Goal: Task Accomplishment & Management: Manage account settings

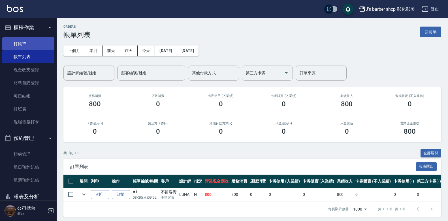
click at [39, 48] on link "打帳單" at bounding box center [28, 43] width 52 height 13
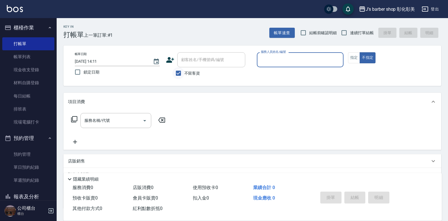
click at [182, 75] on input "不留客資" at bounding box center [178, 73] width 12 height 12
checkbox input "false"
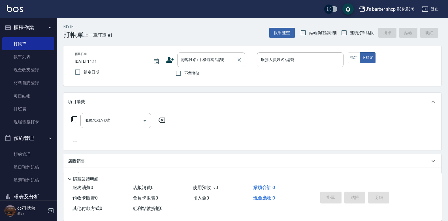
click at [199, 58] on div "顧客姓名/手機號碼/編號 顧客姓名/手機號碼/編號" at bounding box center [211, 59] width 68 height 15
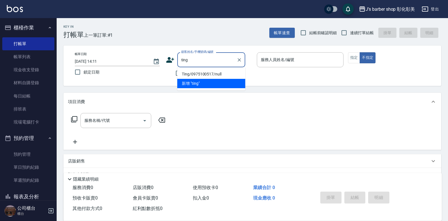
click at [209, 72] on li "Ting/0975100517/null" at bounding box center [211, 74] width 68 height 9
type input "Ting/0975100517/null"
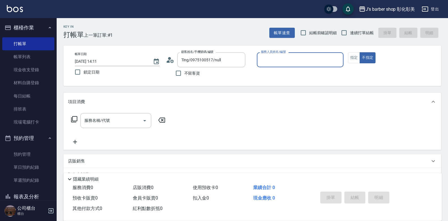
type input "LUNA(無代號)"
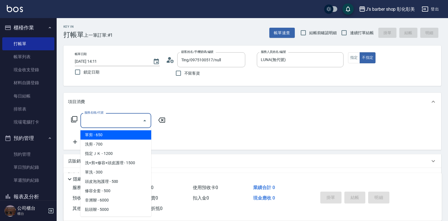
click at [102, 120] on input "服務名稱/代號" at bounding box center [111, 121] width 57 height 10
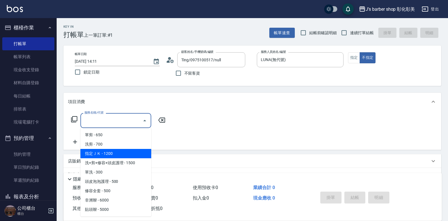
click at [115, 149] on span "指定ＪＫ - 1200" at bounding box center [115, 153] width 71 height 9
type input "指定ＪＫ(102)"
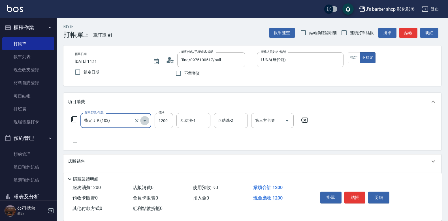
click at [140, 122] on button "Open" at bounding box center [144, 120] width 9 height 9
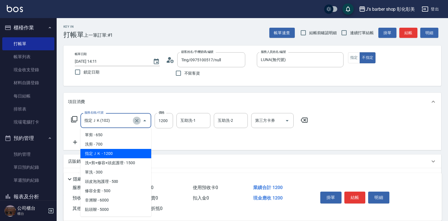
click at [134, 121] on icon "Clear" at bounding box center [137, 121] width 6 height 6
click at [129, 121] on input "服務名稱/代號" at bounding box center [108, 121] width 50 height 10
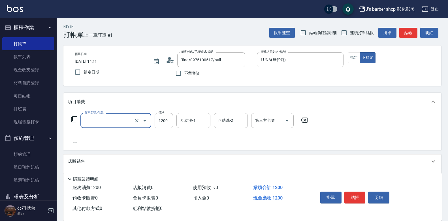
click at [127, 122] on input "服務名稱/代號" at bounding box center [108, 121] width 50 height 10
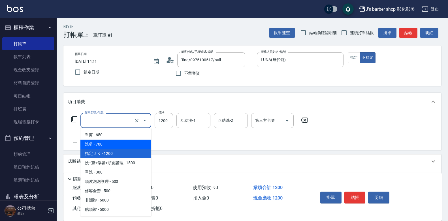
click at [110, 144] on span "洗剪 - 700" at bounding box center [115, 144] width 71 height 9
type input "洗剪(101)"
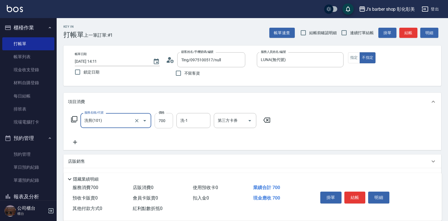
click at [162, 118] on input "700" at bounding box center [164, 120] width 18 height 15
type input "800"
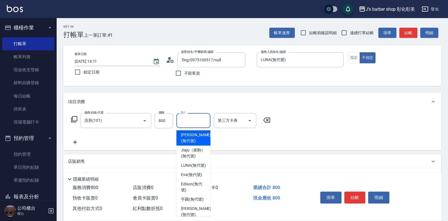
click at [194, 117] on input "洗-1" at bounding box center [193, 121] width 29 height 10
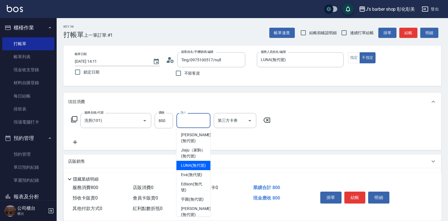
click at [196, 169] on span "LUNA (無代號)" at bounding box center [193, 166] width 25 height 6
type input "LUNA(無代號)"
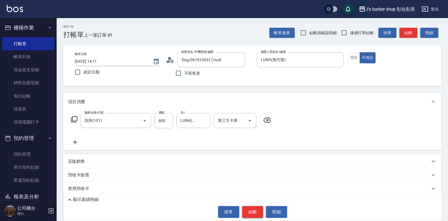
click at [258, 208] on button "結帳" at bounding box center [252, 212] width 21 height 12
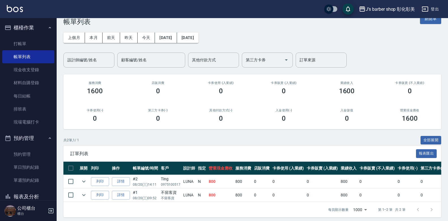
scroll to position [20, 0]
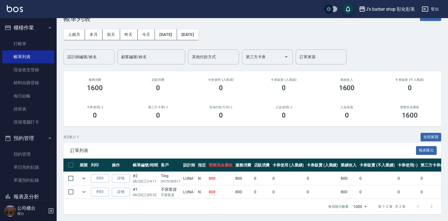
click at [102, 54] on input "設計師編號/姓名" at bounding box center [89, 57] width 46 height 10
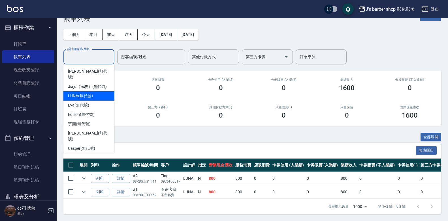
click at [95, 91] on div "LUNA (無代號)" at bounding box center [88, 95] width 51 height 9
type input "LUNA(無代號)"
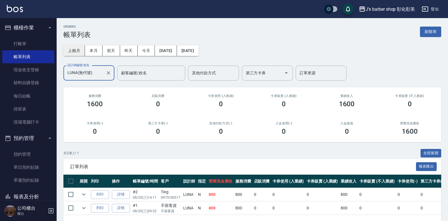
click at [82, 46] on button "上個月" at bounding box center [74, 51] width 22 height 10
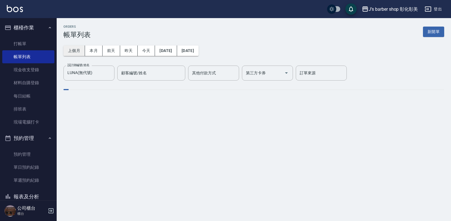
click at [94, 50] on button "本月" at bounding box center [94, 51] width 18 height 10
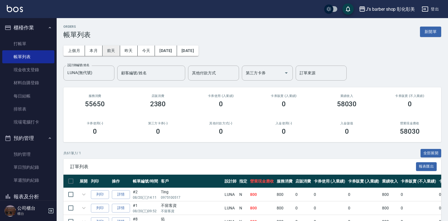
click at [103, 52] on button "前天" at bounding box center [111, 51] width 18 height 10
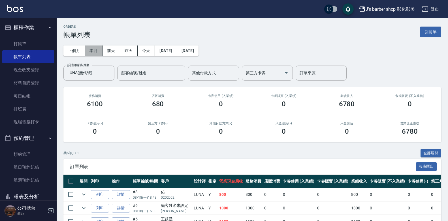
click at [96, 52] on button "本月" at bounding box center [94, 51] width 18 height 10
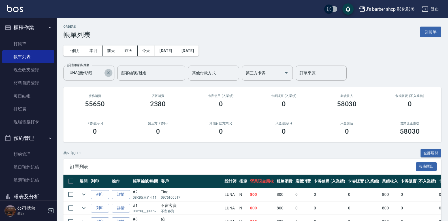
click at [107, 70] on icon "Clear" at bounding box center [109, 73] width 6 height 6
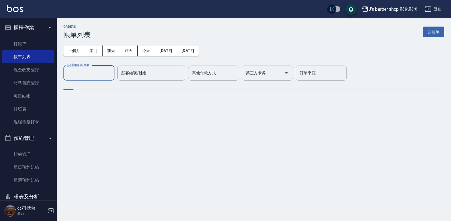
click at [97, 69] on input "設計師編號/姓名" at bounding box center [89, 73] width 46 height 10
click at [95, 74] on input "設計師編號/姓名" at bounding box center [89, 73] width 46 height 10
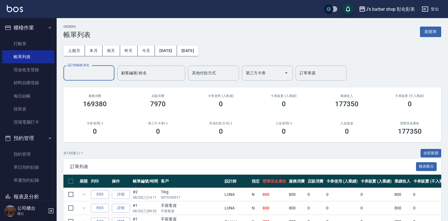
click at [93, 74] on input "設計師編號/姓名" at bounding box center [89, 73] width 46 height 10
click at [92, 72] on input "設計師編號/姓名" at bounding box center [89, 73] width 46 height 10
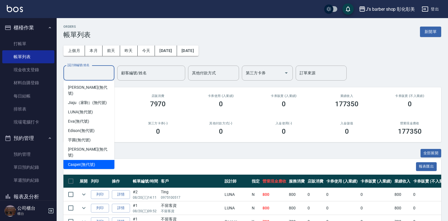
click at [82, 160] on div "Casper (無代號)" at bounding box center [88, 164] width 51 height 9
type input "Casper(無代號)"
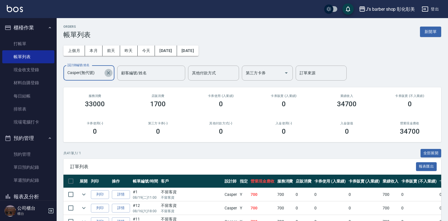
click at [109, 72] on icon "Clear" at bounding box center [109, 73] width 6 height 6
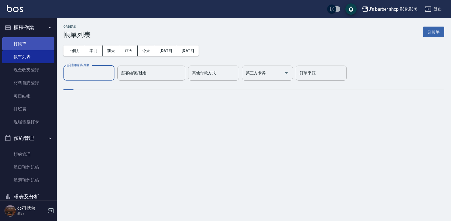
click at [29, 42] on link "打帳單" at bounding box center [28, 43] width 52 height 13
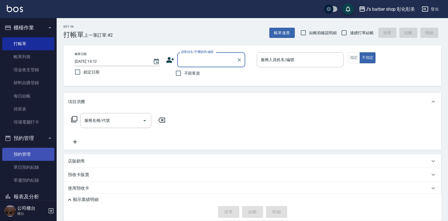
click at [35, 158] on link "預約管理" at bounding box center [28, 154] width 52 height 13
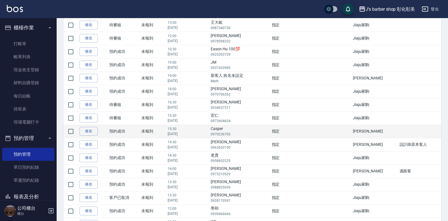
scroll to position [283, 0]
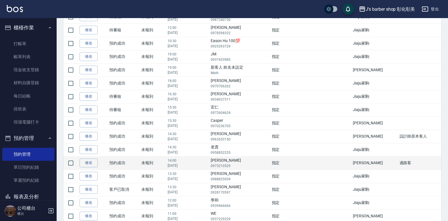
click at [227, 163] on td "[PERSON_NAME] 0973210529" at bounding box center [239, 163] width 61 height 13
click at [160, 162] on td "未報到" at bounding box center [153, 163] width 26 height 13
click at [301, 162] on td "指定" at bounding box center [287, 163] width 34 height 13
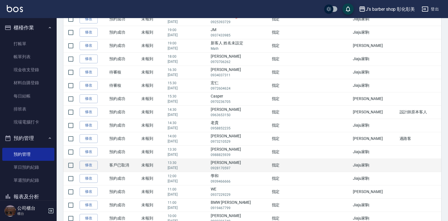
scroll to position [340, 0]
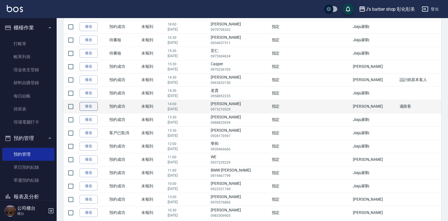
click at [91, 105] on link "修改" at bounding box center [89, 106] width 18 height 9
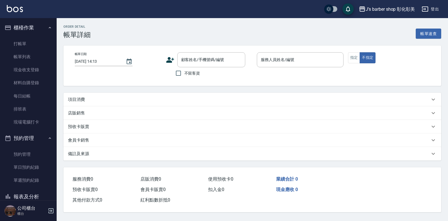
type input "[DATE] 14:00"
type input "Casper(無代號)"
type input "過路客"
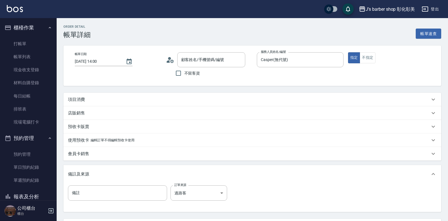
type input "Takumi/0973210529/null"
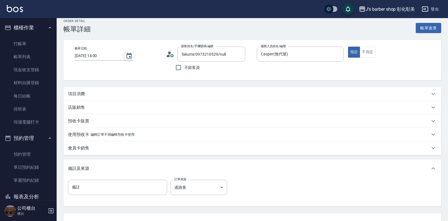
scroll to position [1, 0]
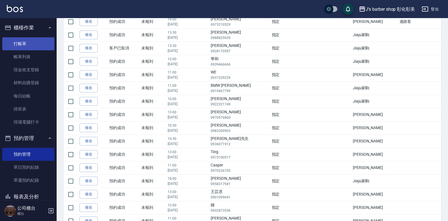
click at [34, 41] on link "打帳單" at bounding box center [28, 43] width 52 height 13
